Goal: Complete application form

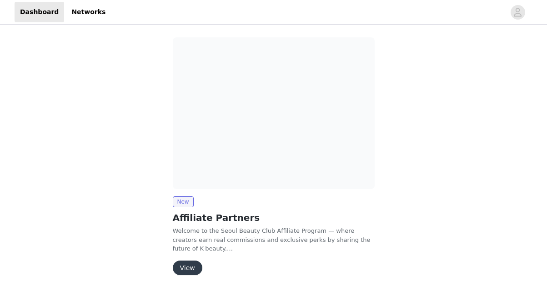
click at [191, 268] on button "View" at bounding box center [188, 267] width 30 height 15
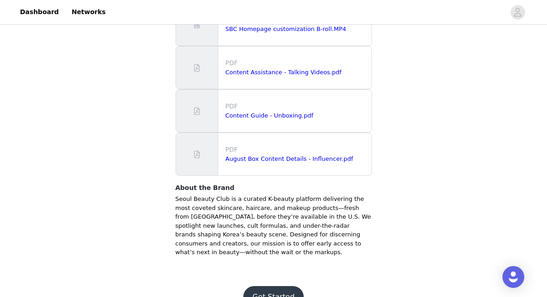
scroll to position [255, 0]
click at [270, 286] on button "Get Started" at bounding box center [273, 297] width 61 height 22
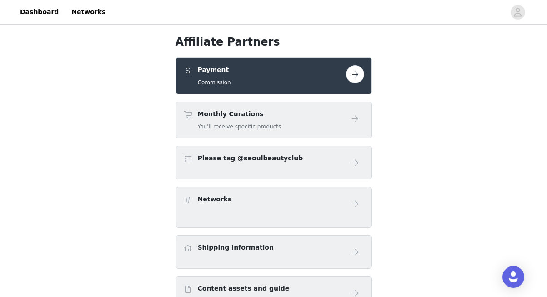
click at [288, 82] on div "Payment Commission" at bounding box center [264, 75] width 163 height 21
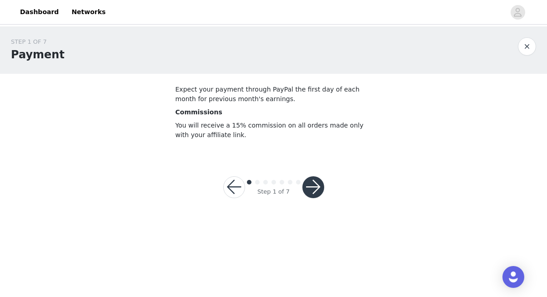
click at [315, 188] on button "button" at bounding box center [314, 187] width 22 height 22
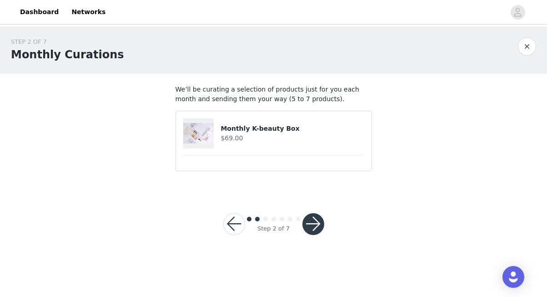
click at [259, 136] on h4 "$69.00" at bounding box center [292, 138] width 143 height 10
click at [314, 223] on button "button" at bounding box center [314, 224] width 22 height 22
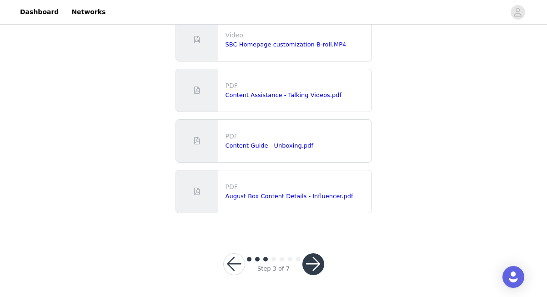
scroll to position [138, 0]
click at [317, 267] on button "button" at bounding box center [314, 264] width 22 height 22
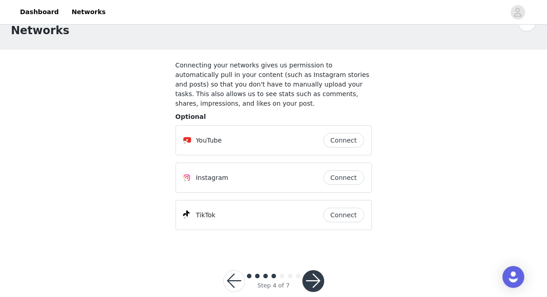
scroll to position [37, 0]
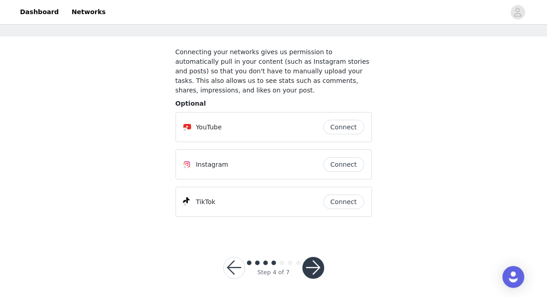
click at [339, 163] on button "Connect" at bounding box center [344, 164] width 41 height 15
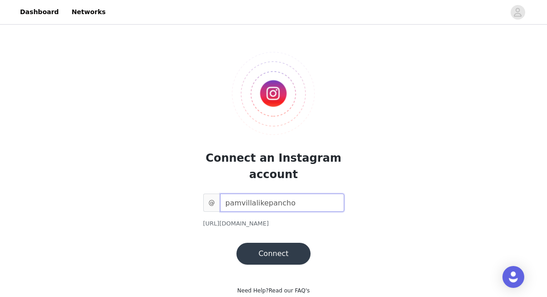
type input "pamvillalikepancho"
click at [273, 253] on button "Connect" at bounding box center [274, 254] width 74 height 22
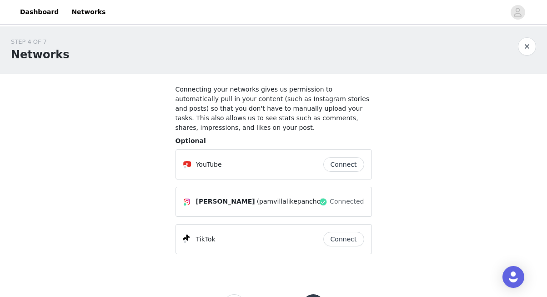
click at [350, 238] on button "Connect" at bounding box center [344, 239] width 41 height 15
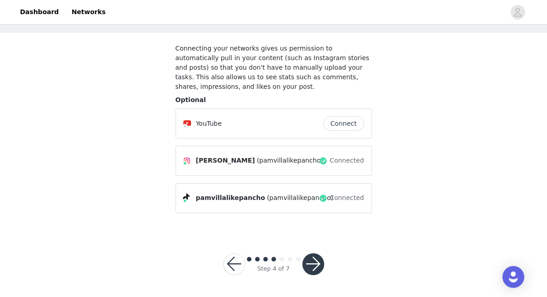
scroll to position [40, 0]
click at [313, 267] on button "button" at bounding box center [314, 264] width 22 height 22
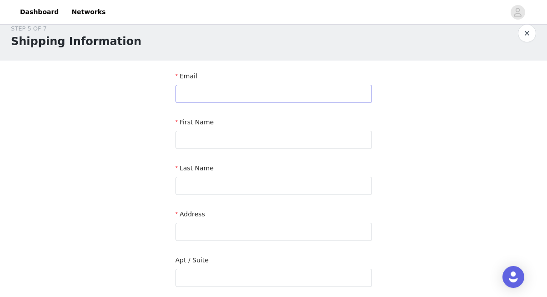
scroll to position [14, 0]
type input "p"
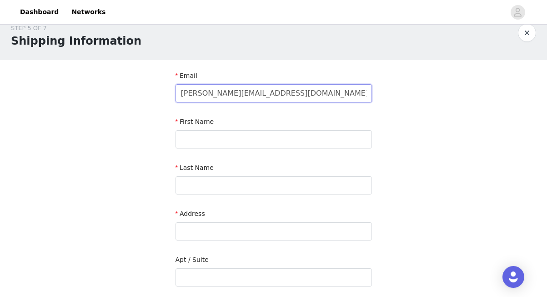
type input "[PERSON_NAME][EMAIL_ADDRESS][DOMAIN_NAME]"
type input "[PERSON_NAME]"
type input "Villa"
type input "[STREET_ADDRESS]"
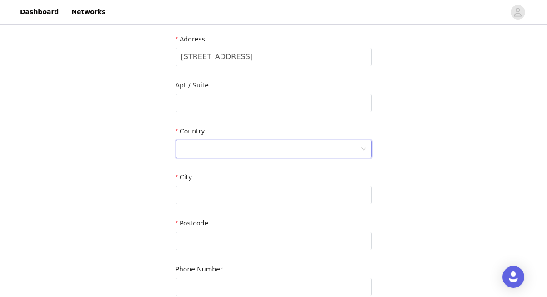
click at [201, 144] on div at bounding box center [271, 148] width 180 height 17
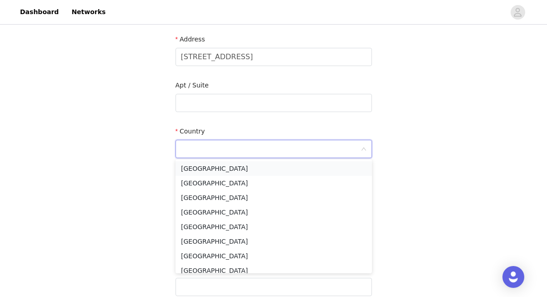
click at [202, 169] on li "[GEOGRAPHIC_DATA]" at bounding box center [274, 168] width 197 height 15
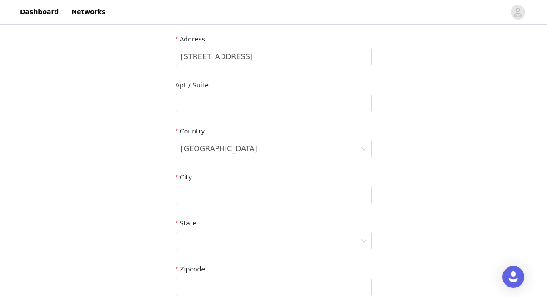
click at [197, 181] on div "City" at bounding box center [274, 178] width 197 height 13
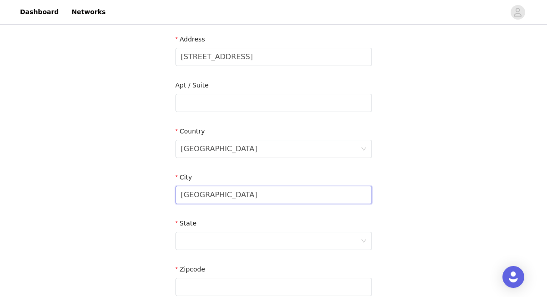
type input "[GEOGRAPHIC_DATA]"
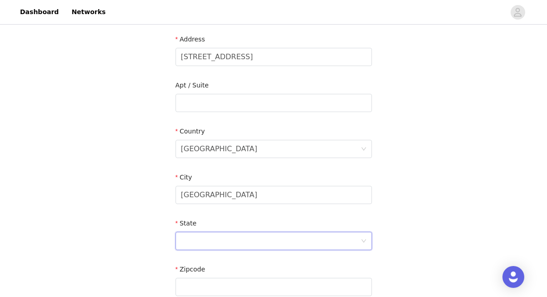
click at [217, 241] on div at bounding box center [271, 240] width 180 height 17
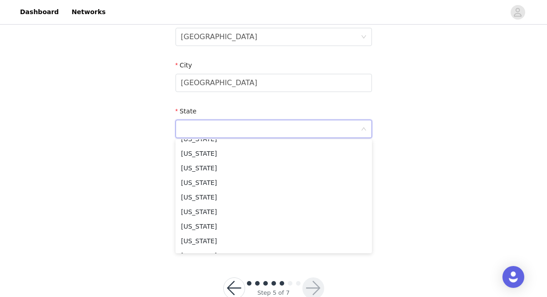
scroll to position [141, 0]
click at [202, 210] on li "[US_STATE]" at bounding box center [274, 211] width 197 height 15
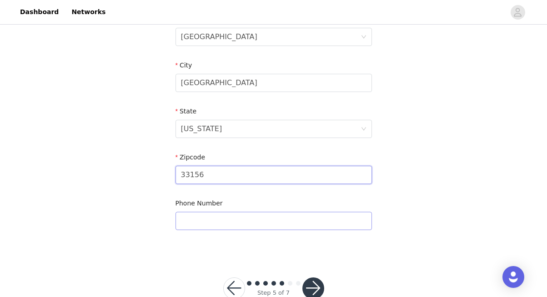
type input "33156"
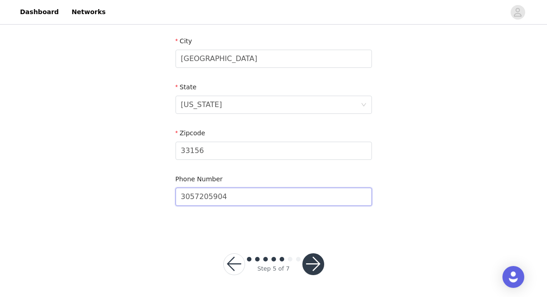
scroll to position [324, 0]
type input "3057205904"
click at [316, 268] on button "button" at bounding box center [314, 264] width 22 height 22
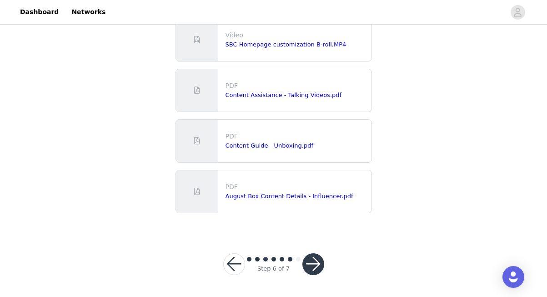
scroll to position [79, 0]
click at [314, 264] on button "button" at bounding box center [314, 264] width 22 height 22
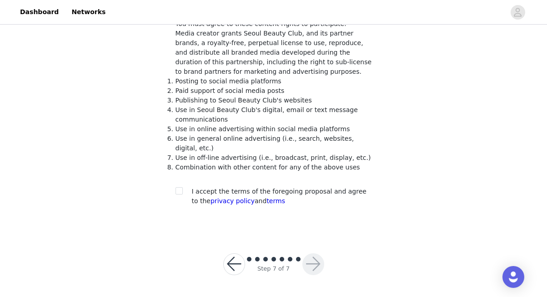
scroll to position [86, 0]
click at [179, 192] on input "checkbox" at bounding box center [179, 190] width 6 height 6
checkbox input "true"
click at [311, 265] on button "button" at bounding box center [314, 264] width 22 height 22
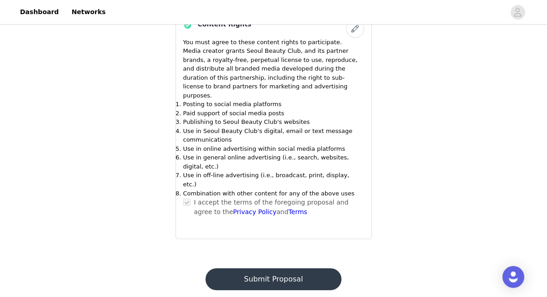
scroll to position [428, 0]
click at [294, 268] on button "Submit Proposal" at bounding box center [274, 279] width 136 height 22
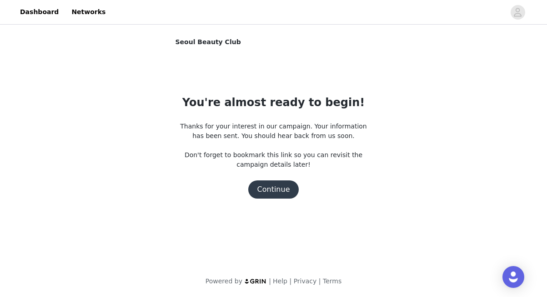
scroll to position [0, 0]
click at [271, 189] on button "Continue" at bounding box center [273, 189] width 51 height 18
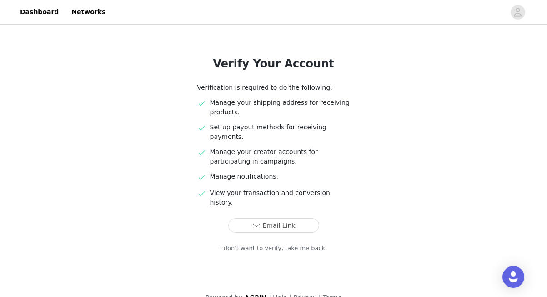
scroll to position [40, 0]
click at [283, 218] on button "Email Link" at bounding box center [273, 225] width 91 height 15
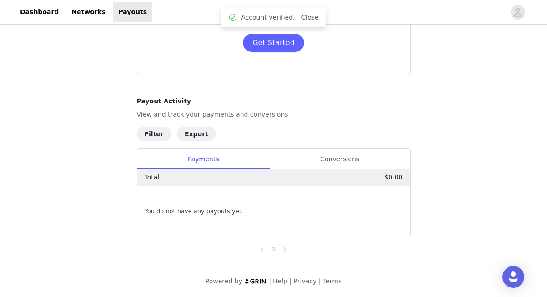
scroll to position [86, 0]
